Goal: Transaction & Acquisition: Obtain resource

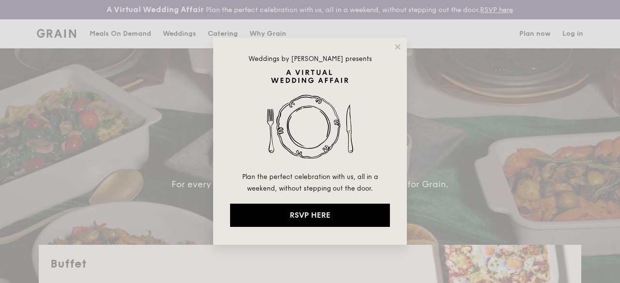
select select
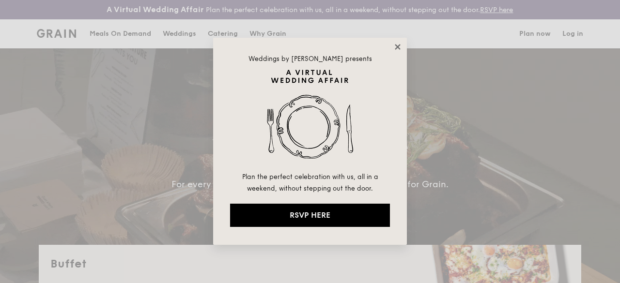
click at [400, 47] on icon at bounding box center [397, 47] width 9 height 9
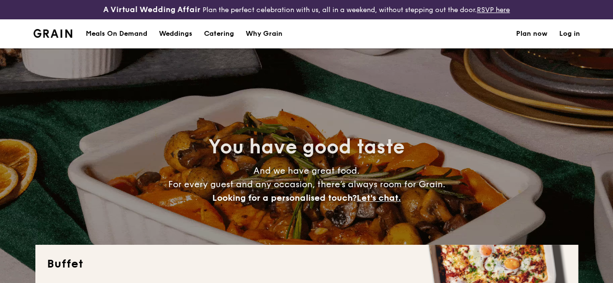
click at [223, 43] on h1 "Catering" at bounding box center [219, 33] width 30 height 29
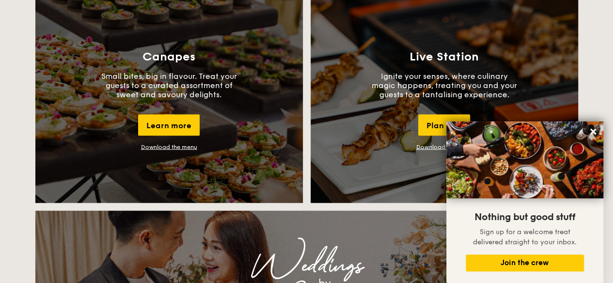
scroll to position [888, 0]
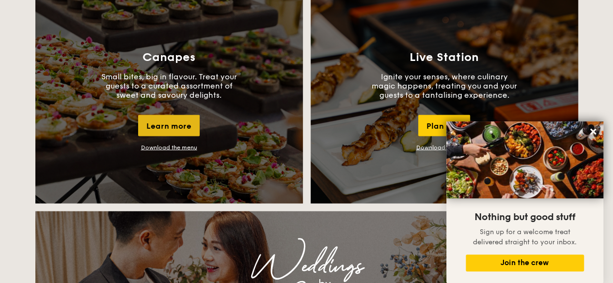
click at [173, 127] on div "Learn more" at bounding box center [169, 125] width 62 height 21
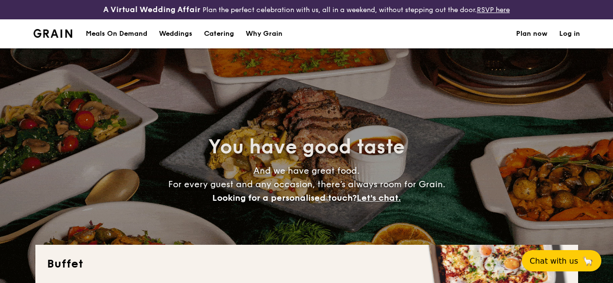
select select
click at [222, 40] on h1 "Catering" at bounding box center [219, 33] width 30 height 29
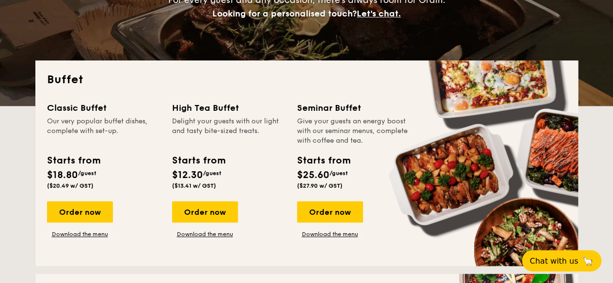
scroll to position [199, 0]
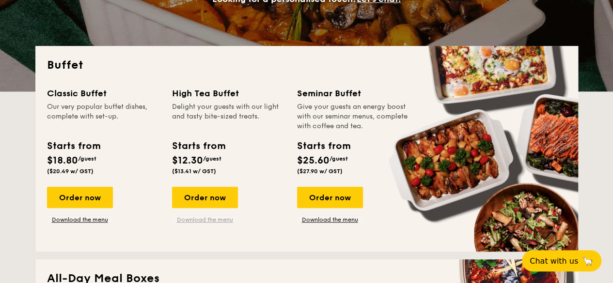
click at [201, 224] on link "Download the menu" at bounding box center [205, 220] width 66 height 8
